Goal: Task Accomplishment & Management: Use online tool/utility

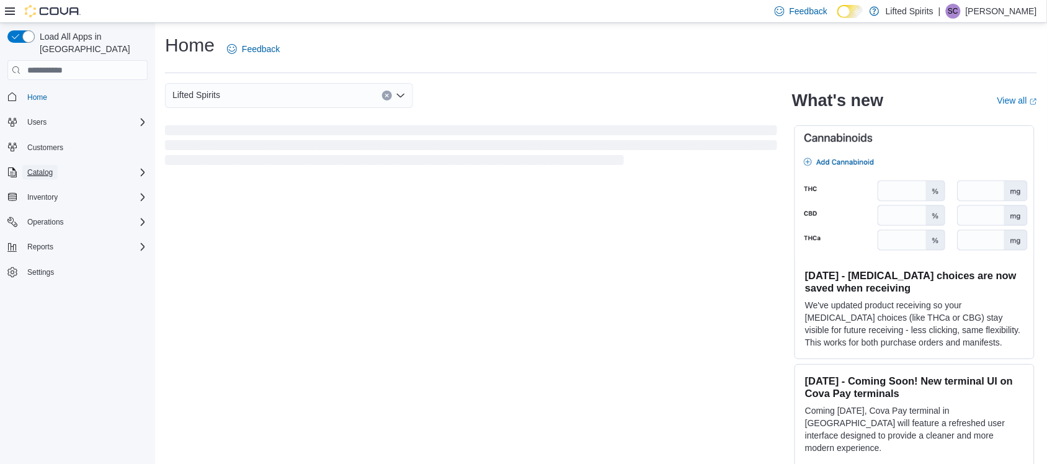
click at [42, 168] on span "Catalog" at bounding box center [39, 173] width 25 height 10
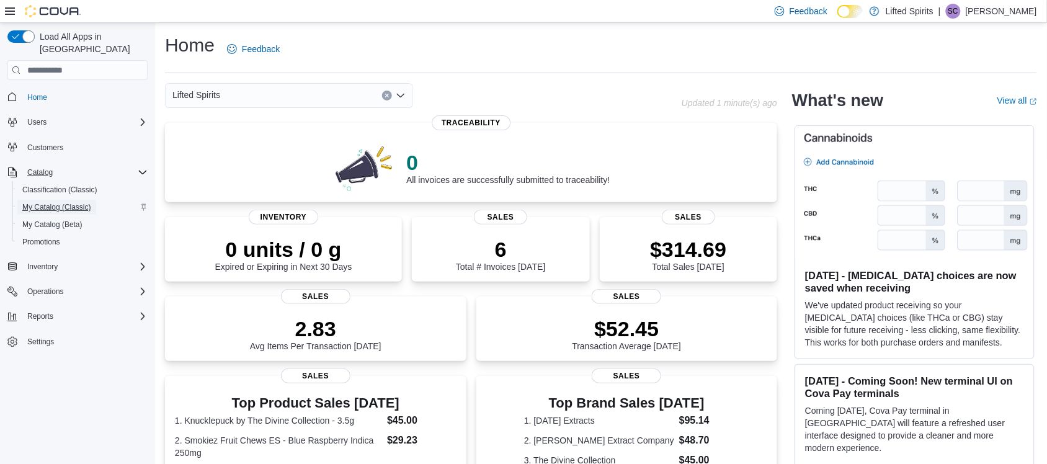
click at [81, 200] on span "My Catalog (Classic)" at bounding box center [56, 207] width 69 height 15
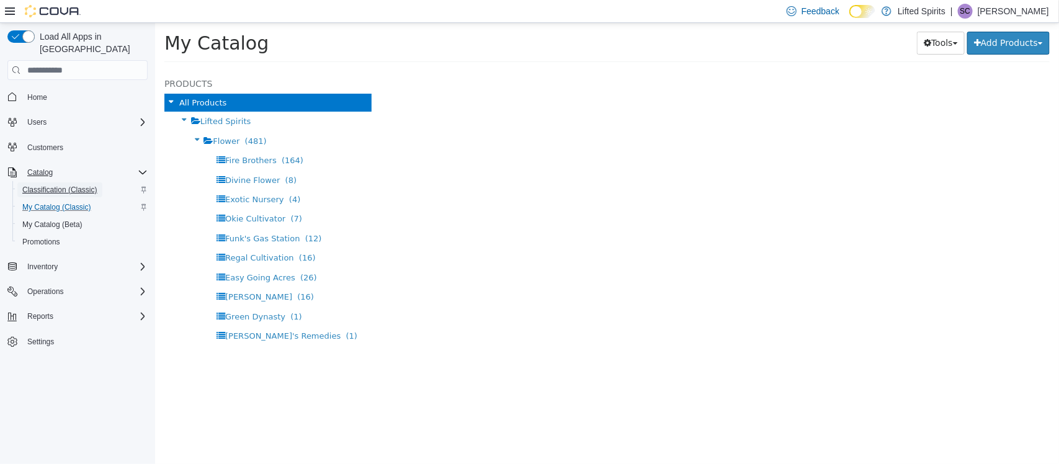
click at [81, 185] on span "Classification (Classic)" at bounding box center [59, 190] width 75 height 10
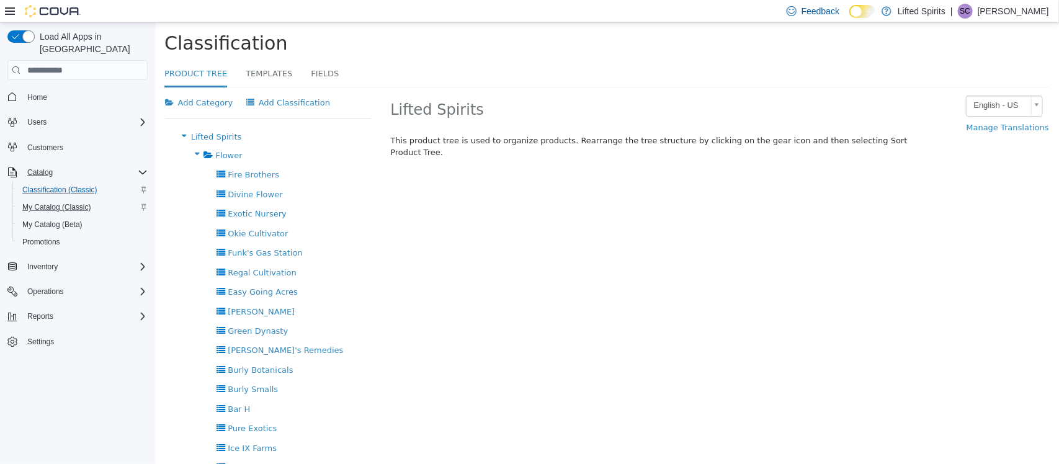
click at [110, 165] on div "Catalog" at bounding box center [84, 172] width 125 height 15
click at [90, 259] on div "Inventory" at bounding box center [84, 266] width 125 height 15
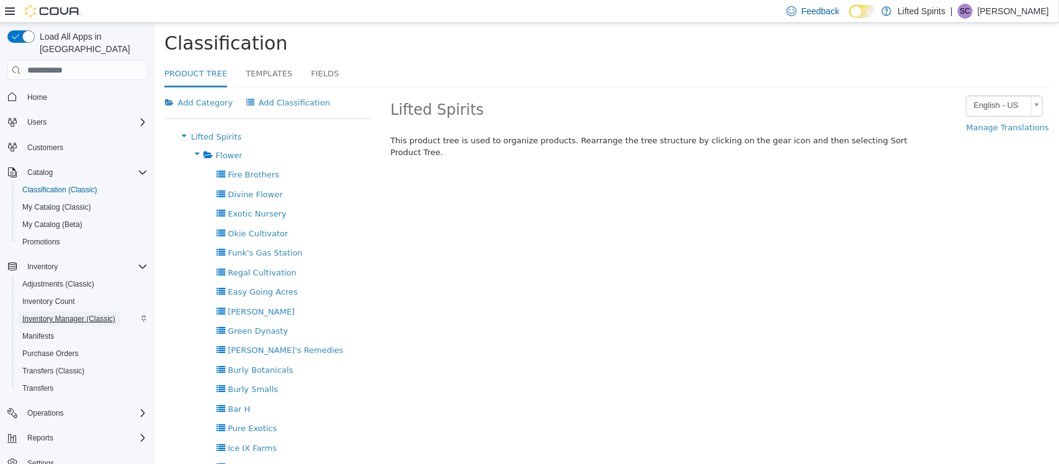
click at [84, 314] on span "Inventory Manager (Classic)" at bounding box center [68, 319] width 93 height 10
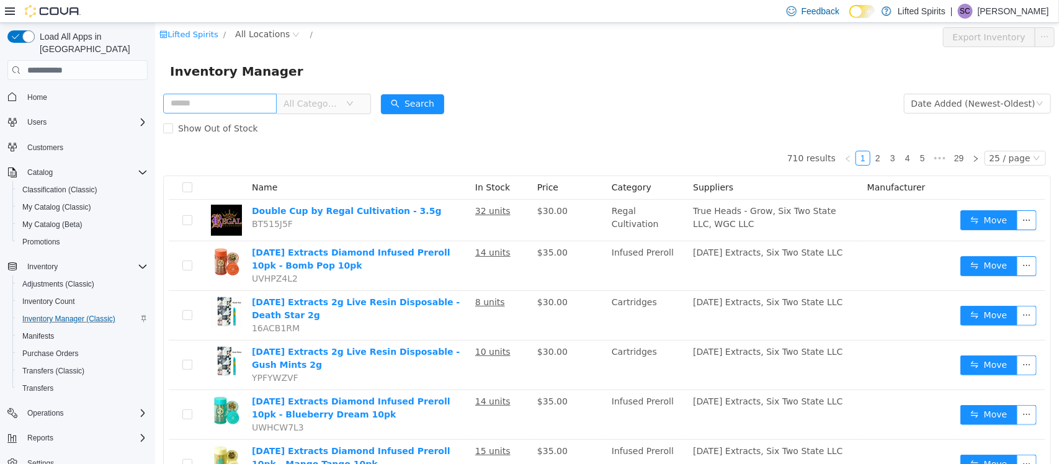
click at [243, 99] on input "text" at bounding box center [220, 104] width 114 height 20
type input "****"
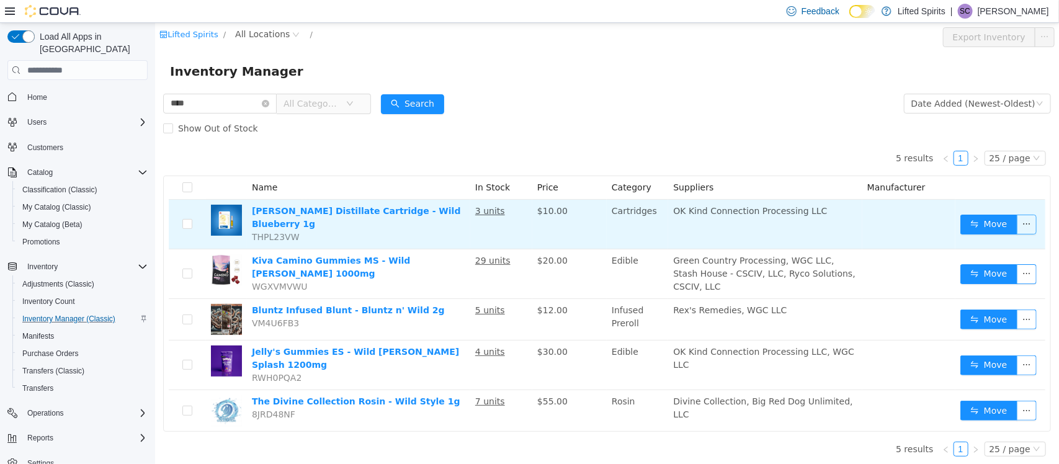
click at [1033, 225] on button "button" at bounding box center [1026, 225] width 20 height 20
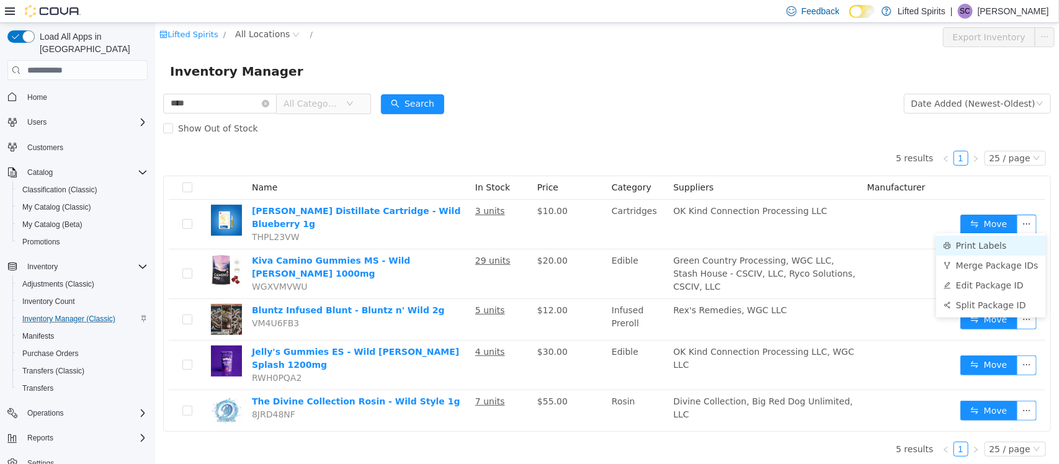
click at [996, 243] on li "Print Labels" at bounding box center [991, 246] width 110 height 20
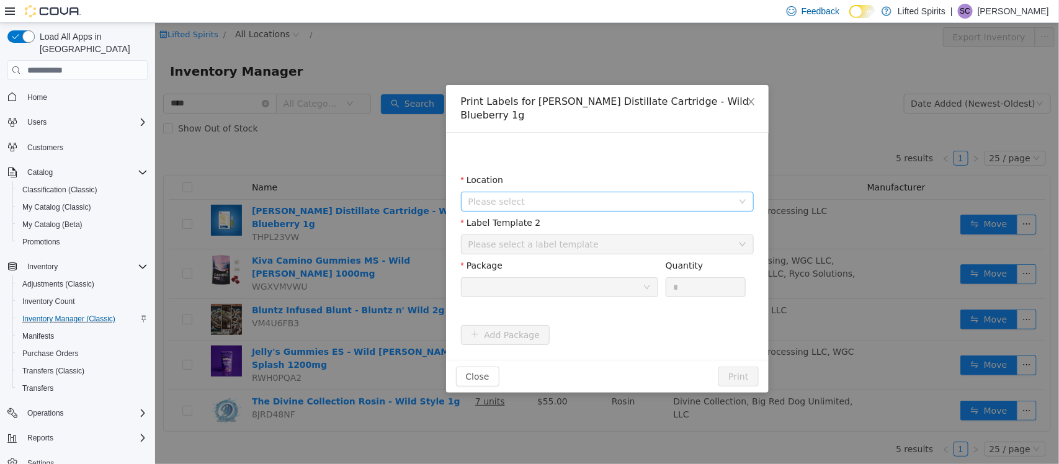
click at [586, 195] on span "Please select" at bounding box center [600, 201] width 264 height 12
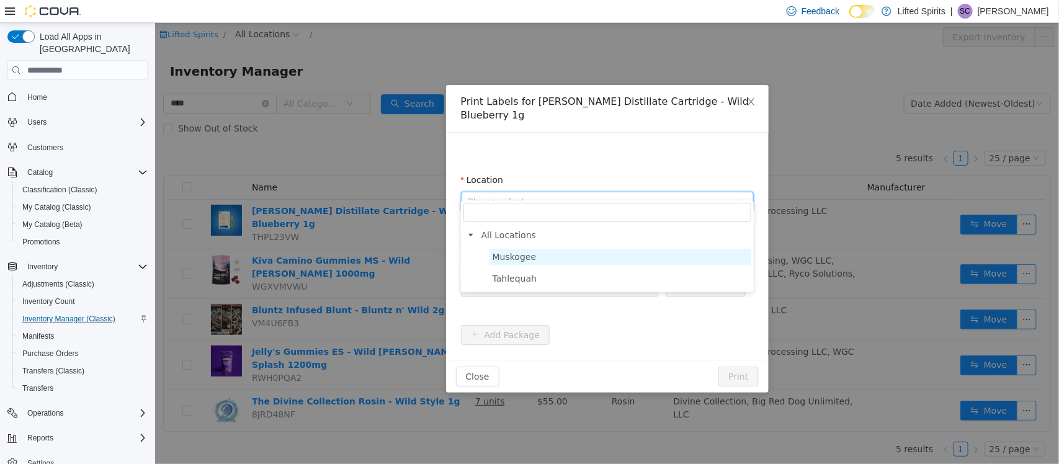
click at [552, 250] on span "Muskogee" at bounding box center [620, 257] width 262 height 17
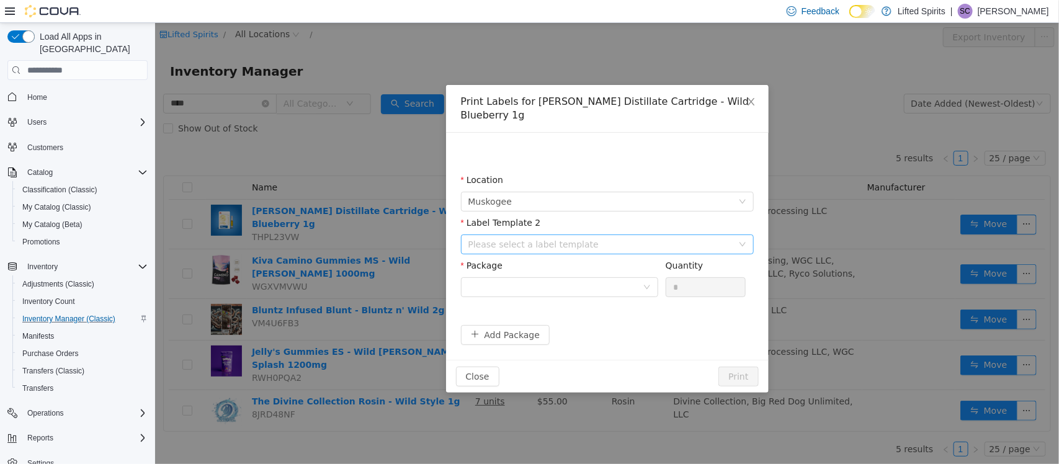
click at [561, 238] on div "Please select a label template" at bounding box center [600, 244] width 264 height 12
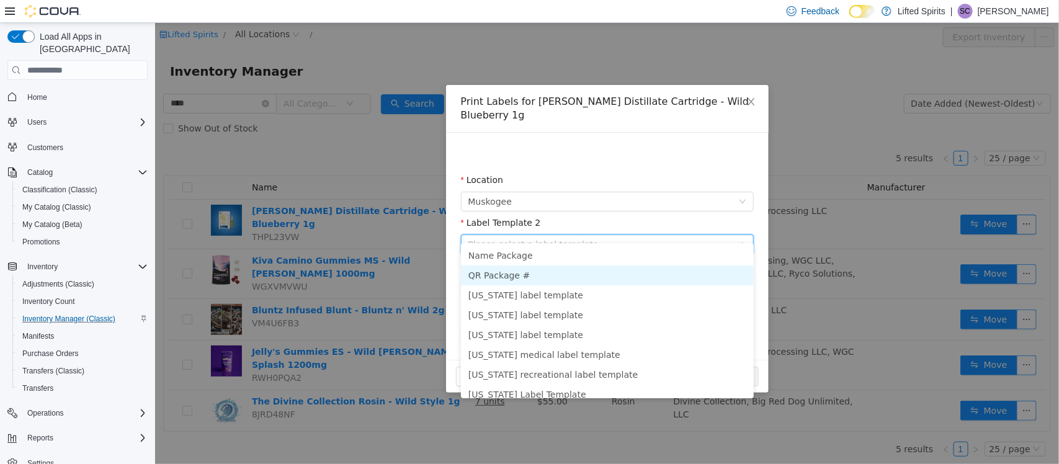
click at [563, 278] on li "QR Package #" at bounding box center [606, 276] width 293 height 20
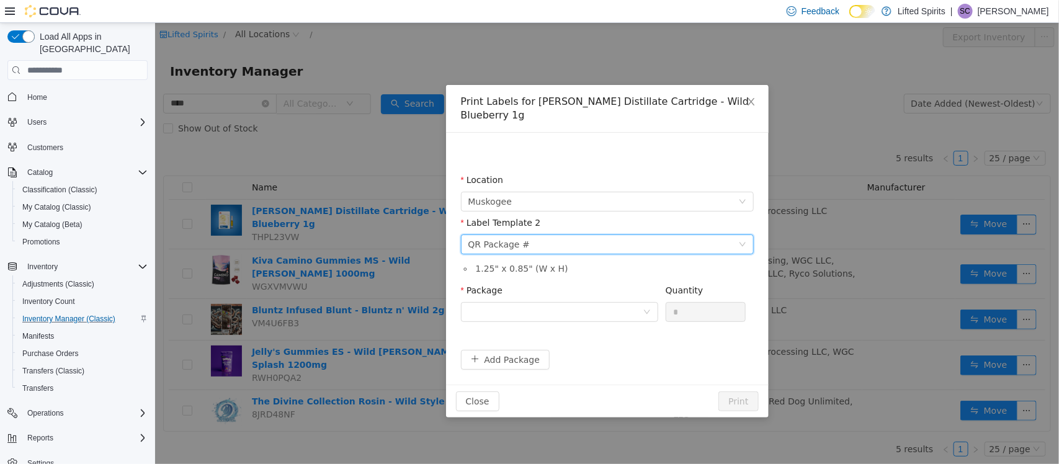
click at [568, 284] on div "Package" at bounding box center [558, 293] width 197 height 18
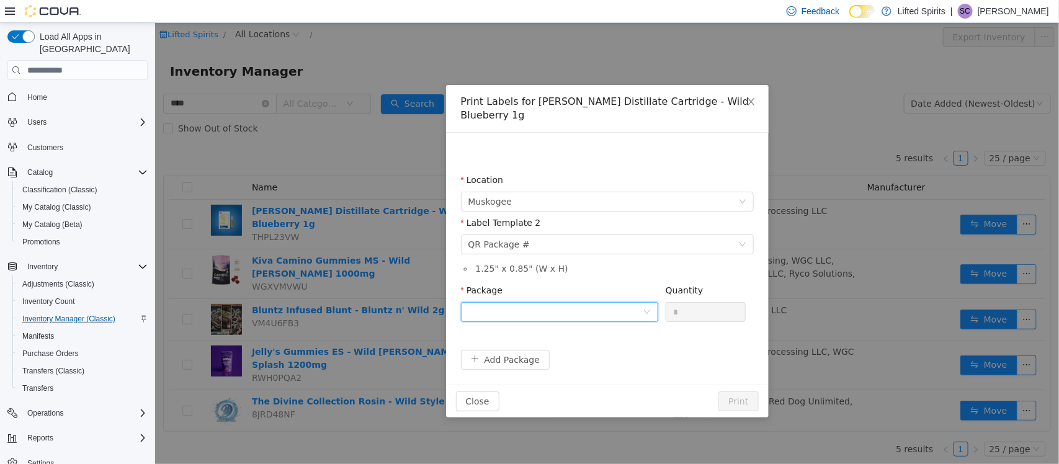
click at [569, 303] on div at bounding box center [555, 312] width 174 height 19
click at [593, 338] on li "1A40E0100006987000031229" at bounding box center [558, 343] width 197 height 20
click at [691, 287] on div "Quantity" at bounding box center [705, 293] width 81 height 18
click at [689, 303] on input "*" at bounding box center [705, 312] width 79 height 19
click at [747, 391] on button "Print" at bounding box center [738, 401] width 40 height 20
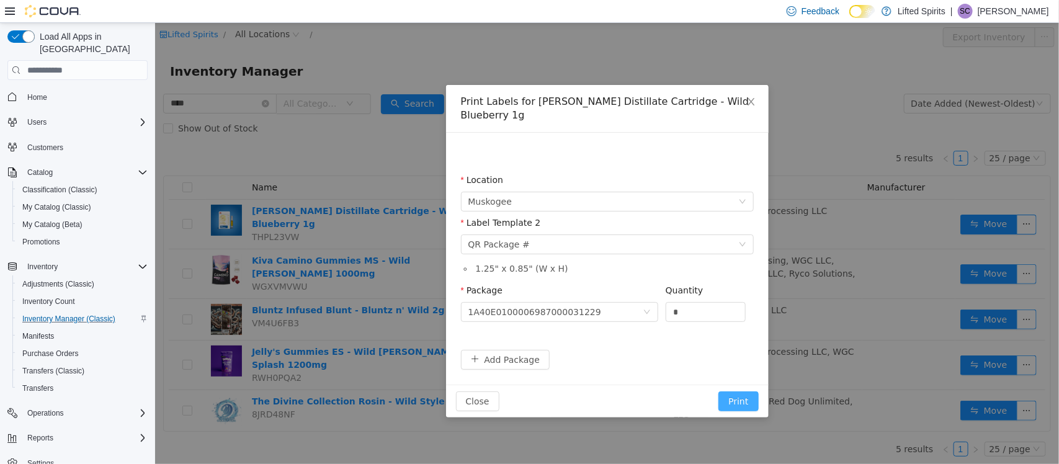
click at [731, 391] on button "Print" at bounding box center [738, 401] width 40 height 20
